Goal: Check status: Check status

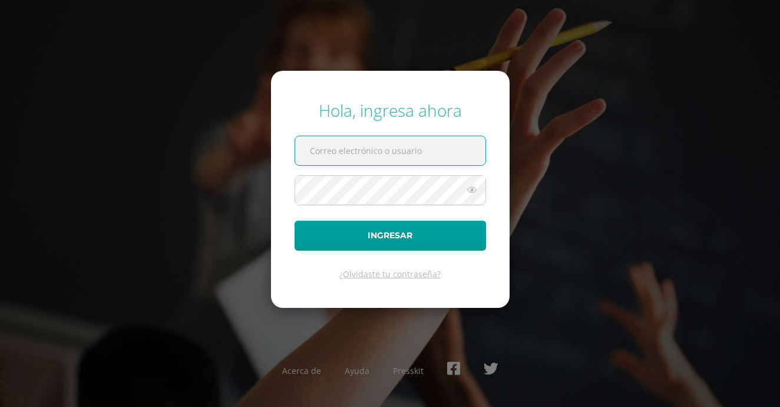
type input "[EMAIL_ADDRESS][PERSON_NAME][DOMAIN_NAME]"
click at [533, 235] on div "Hola, ingresa ahora [EMAIL_ADDRESS][PERSON_NAME][DOMAIN_NAME] Ingresar ¿Olvidas…" at bounding box center [390, 203] width 760 height 227
drag, startPoint x: 649, startPoint y: 219, endPoint x: 623, endPoint y: 218, distance: 26.5
click at [648, 220] on div "Hola, ingresa ahora [EMAIL_ADDRESS][PERSON_NAME][DOMAIN_NAME] Ingresar ¿Olvidas…" at bounding box center [390, 203] width 760 height 227
click at [466, 73] on form "Hola, ingresa ahora [EMAIL_ADDRESS][PERSON_NAME][DOMAIN_NAME] Ingresar ¿Olvidas…" at bounding box center [390, 189] width 239 height 237
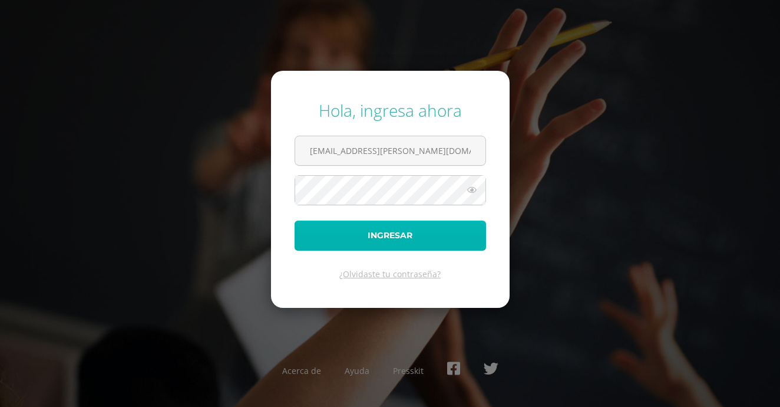
click at [392, 229] on button "Ingresar" at bounding box center [391, 235] width 192 height 30
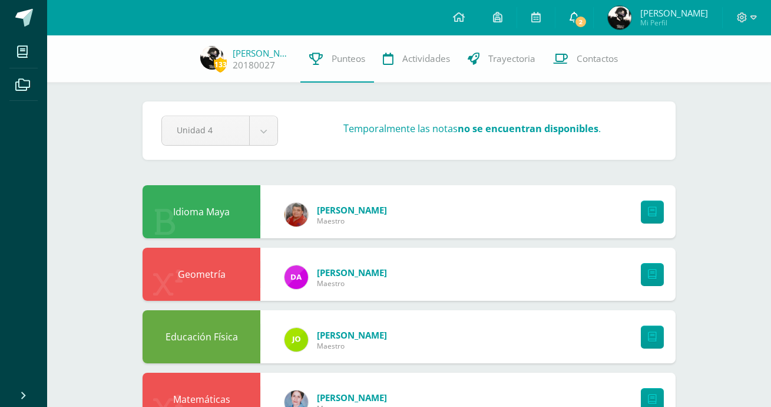
click at [588, 18] on span "2" at bounding box center [581, 21] width 13 height 13
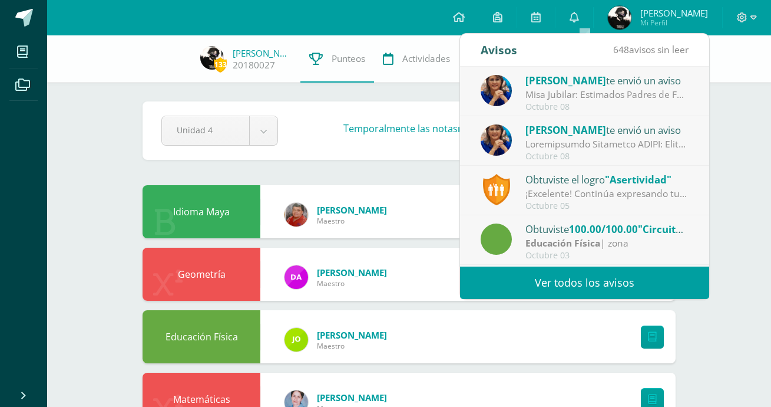
click at [647, 153] on div "Octubre 08" at bounding box center [608, 156] width 164 height 10
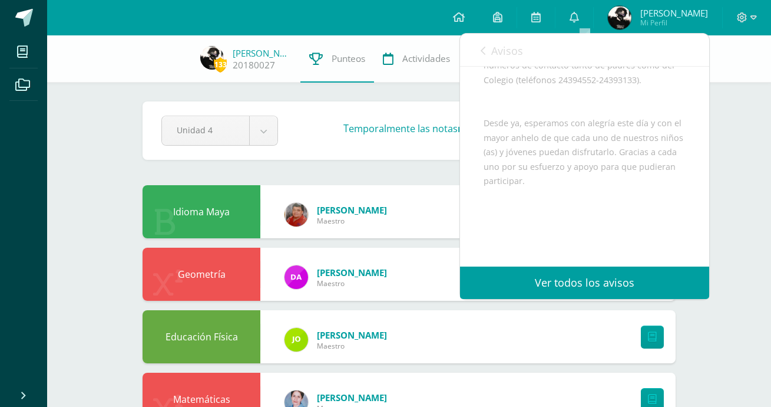
scroll to position [884, 0]
